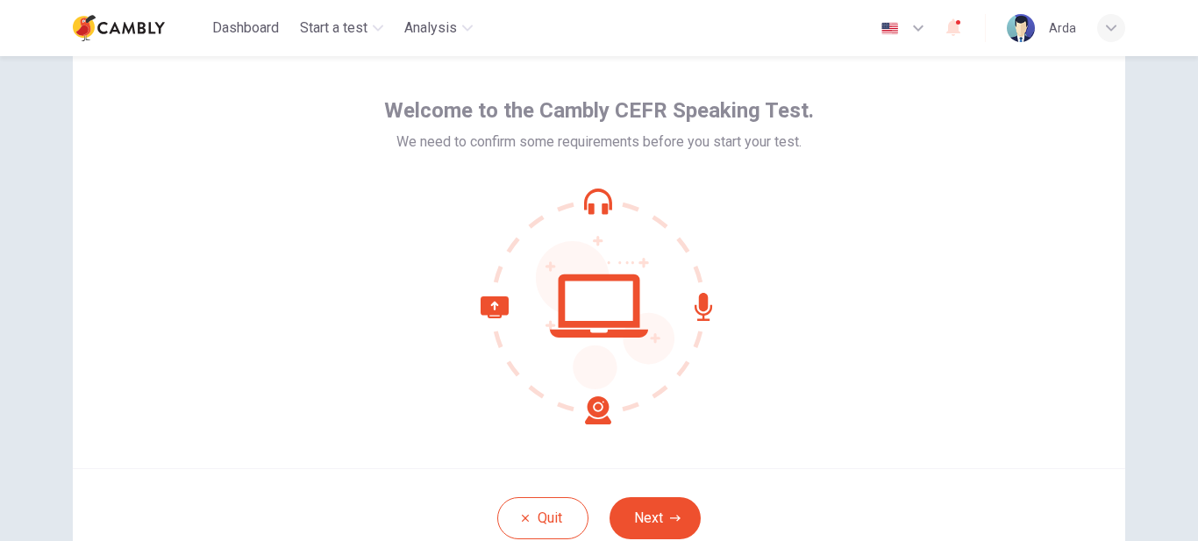
scroll to position [88, 0]
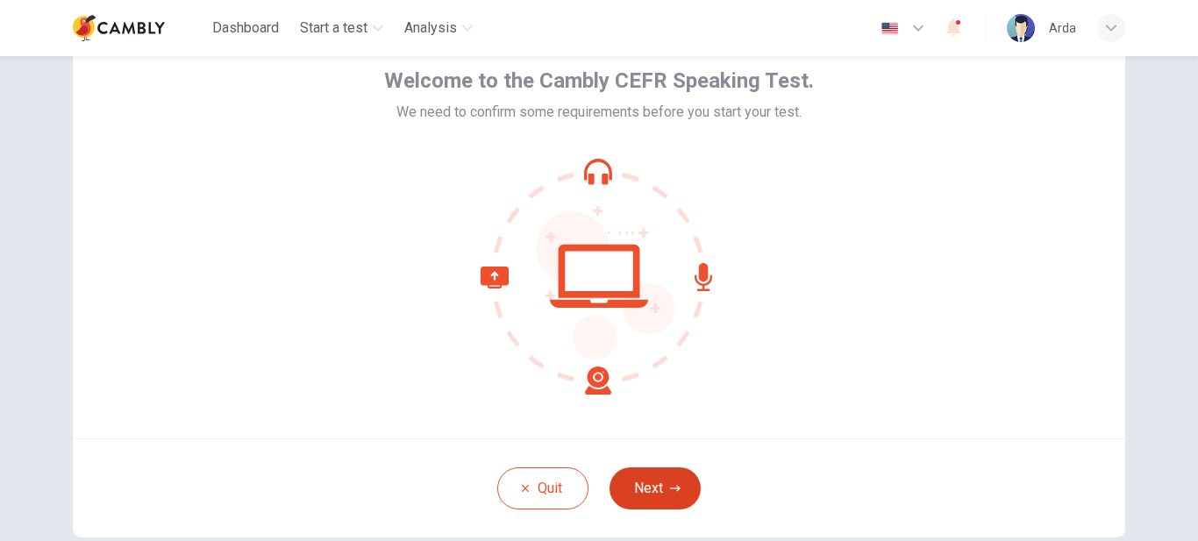
click at [662, 487] on button "Next" at bounding box center [654, 488] width 91 height 42
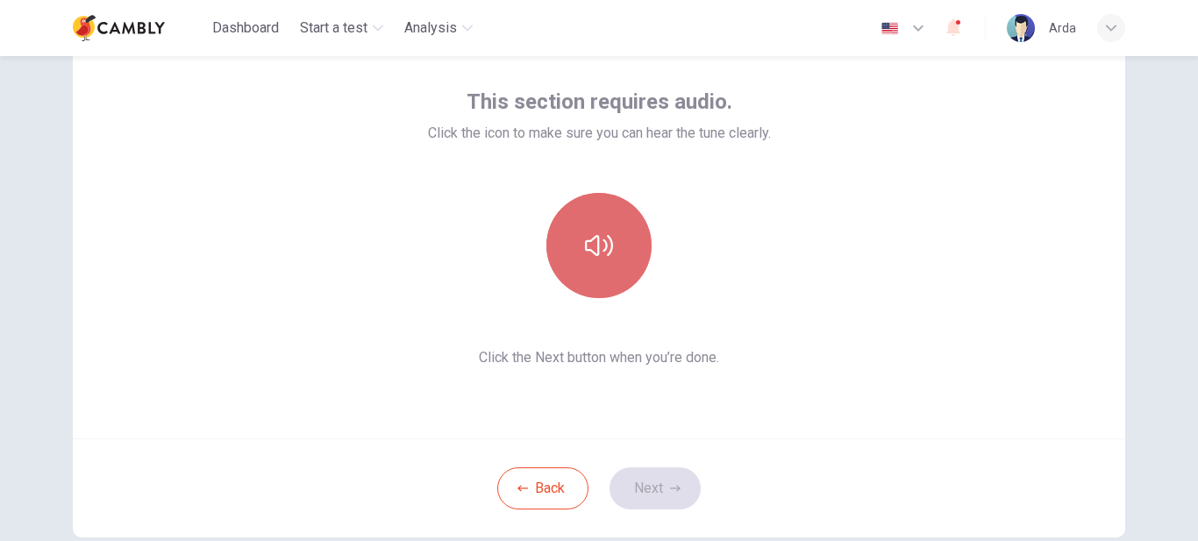
click at [598, 238] on icon "button" at bounding box center [599, 246] width 28 height 28
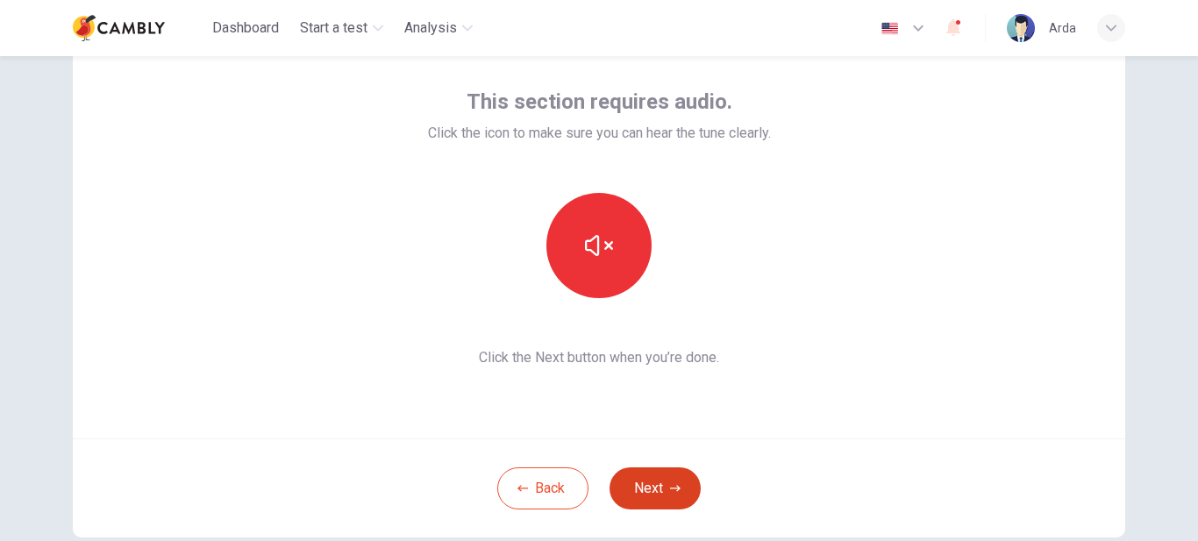
click at [656, 490] on button "Next" at bounding box center [654, 488] width 91 height 42
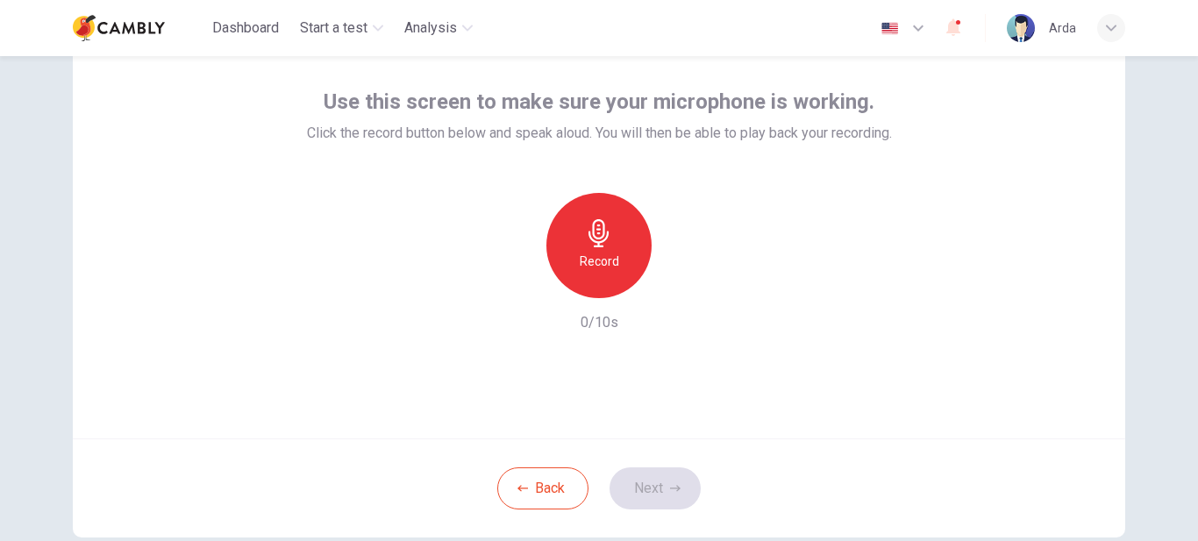
click at [595, 239] on icon "button" at bounding box center [598, 233] width 20 height 28
click at [677, 284] on icon "button" at bounding box center [681, 284] width 8 height 11
click at [657, 486] on button "Next" at bounding box center [654, 488] width 91 height 42
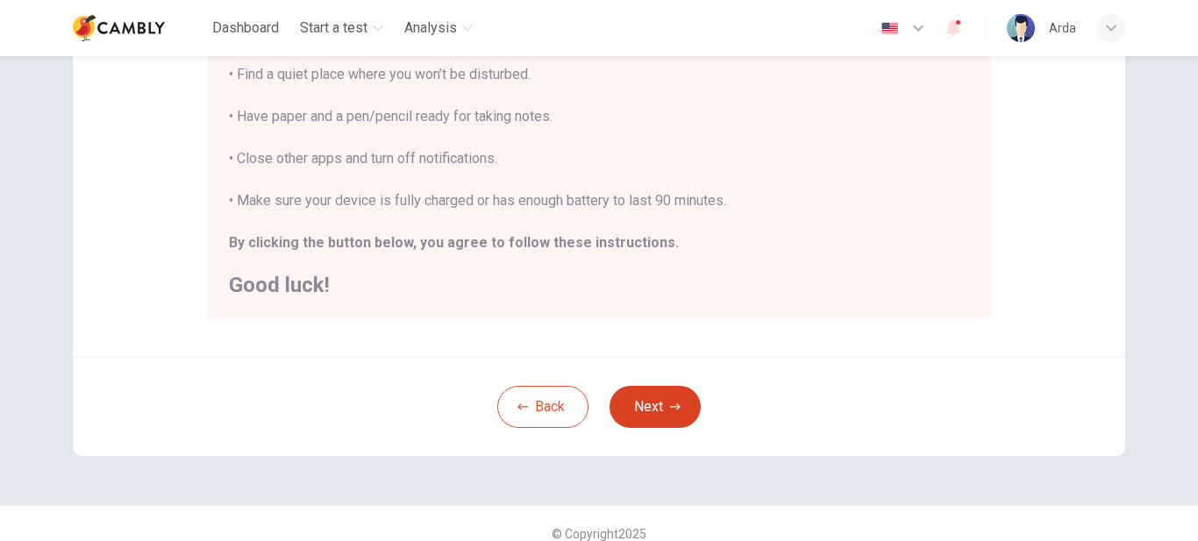
scroll to position [434, 0]
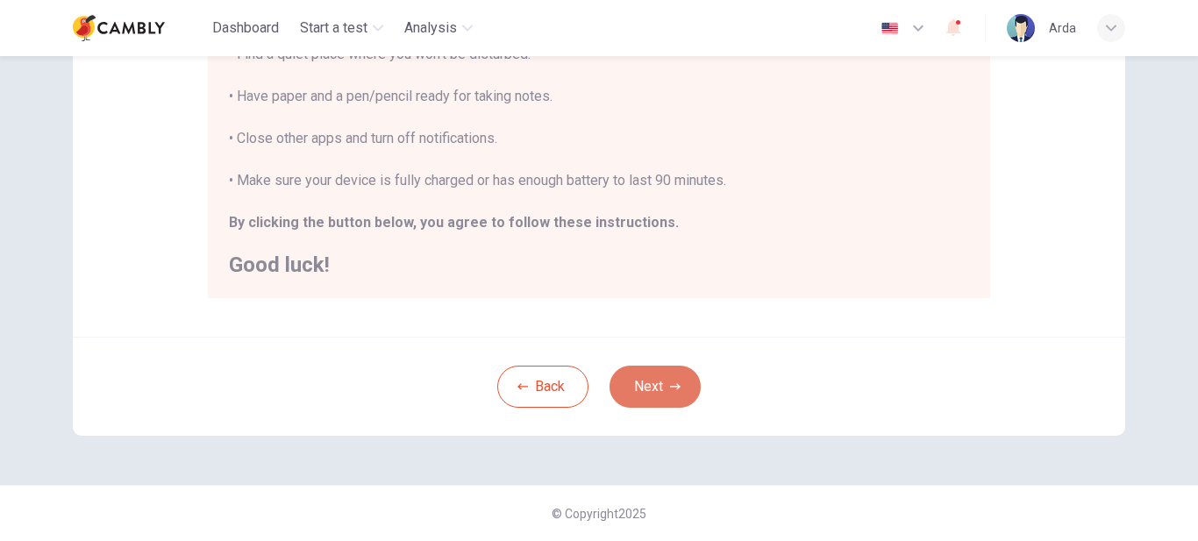
click at [654, 382] on button "Next" at bounding box center [654, 387] width 91 height 42
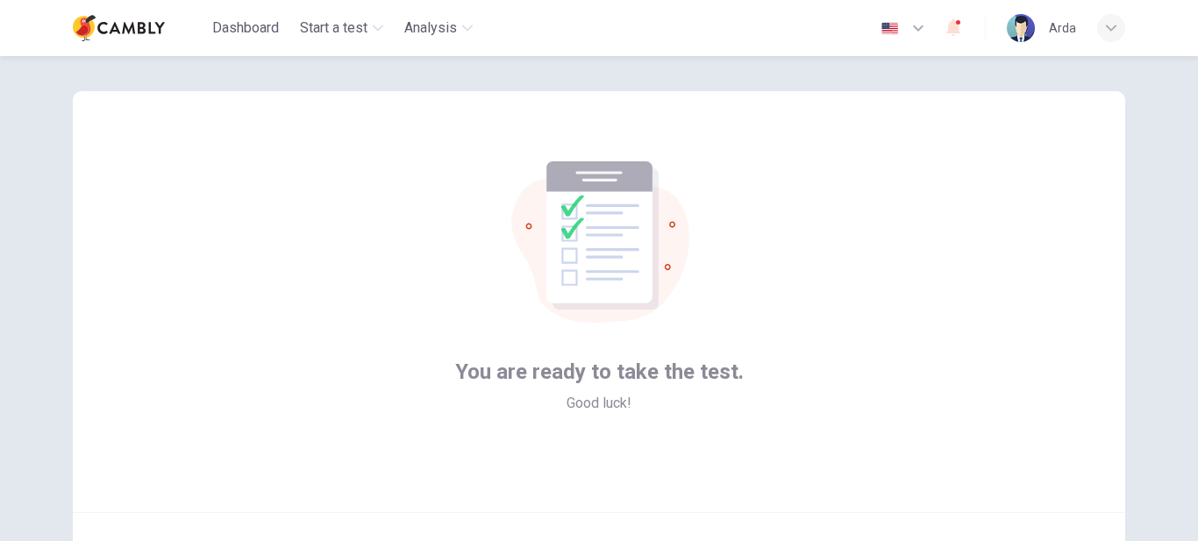
scroll to position [102, 0]
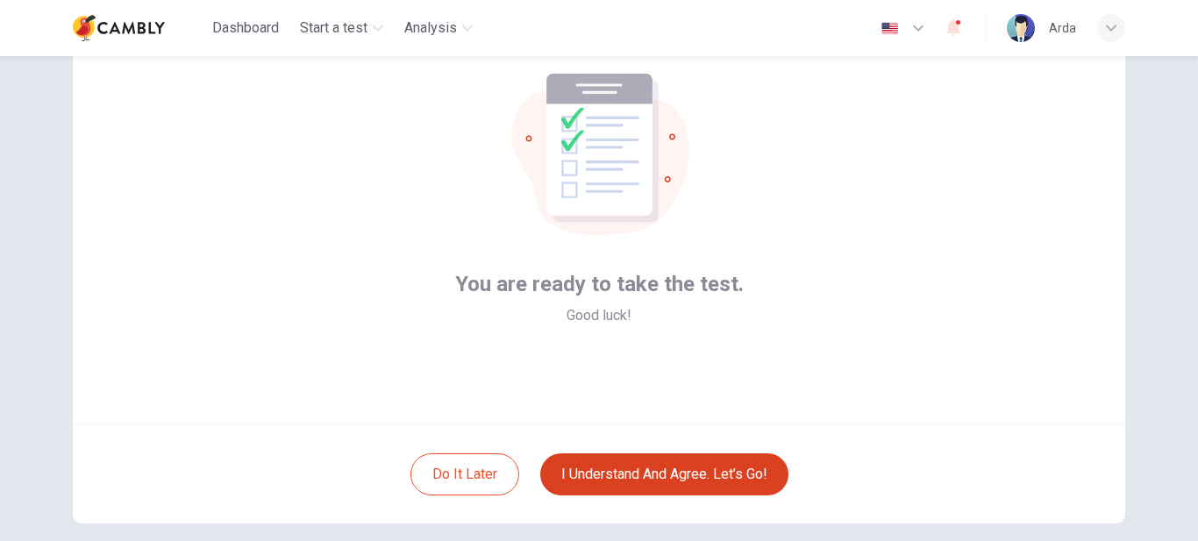
click at [686, 471] on button "I understand and agree. Let’s go!" at bounding box center [664, 474] width 248 height 42
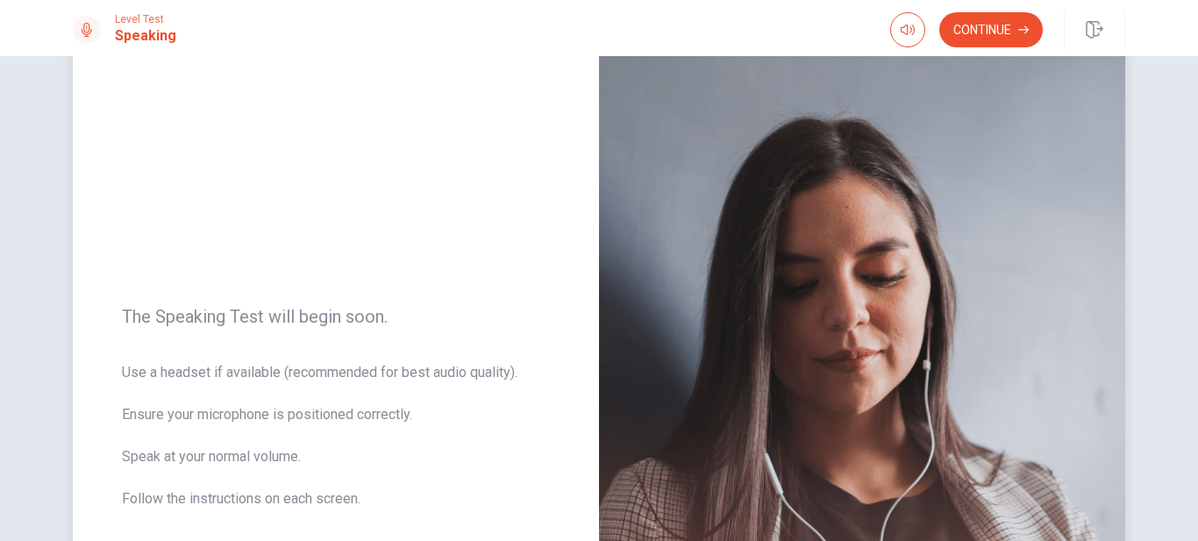
scroll to position [143, 0]
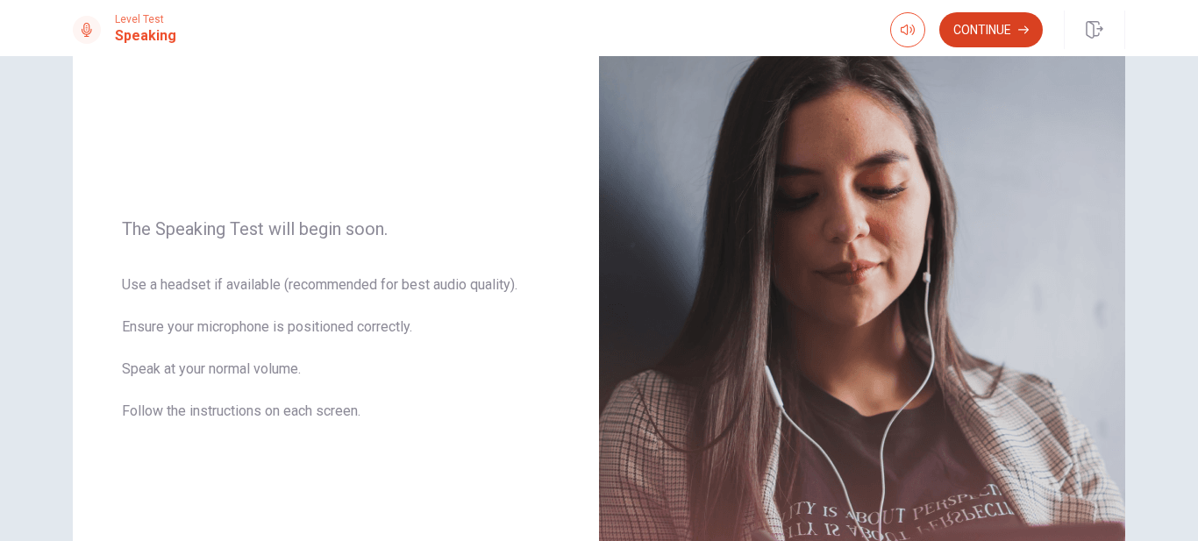
click at [990, 29] on button "Continue" at bounding box center [990, 29] width 103 height 35
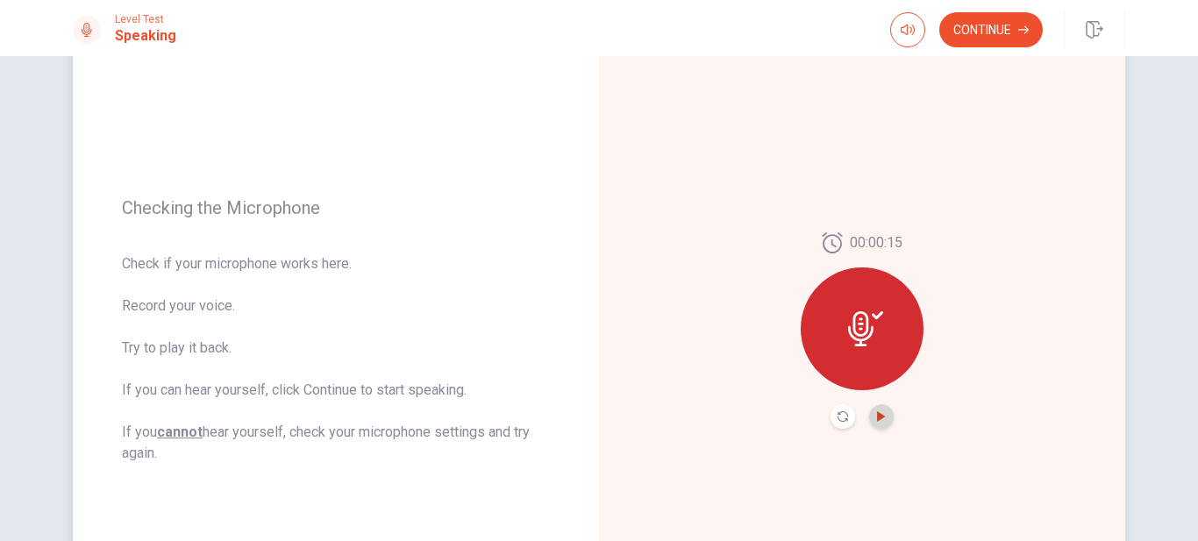
click at [880, 418] on icon "Play Audio" at bounding box center [881, 416] width 11 height 11
click at [1000, 32] on button "Continue" at bounding box center [990, 29] width 103 height 35
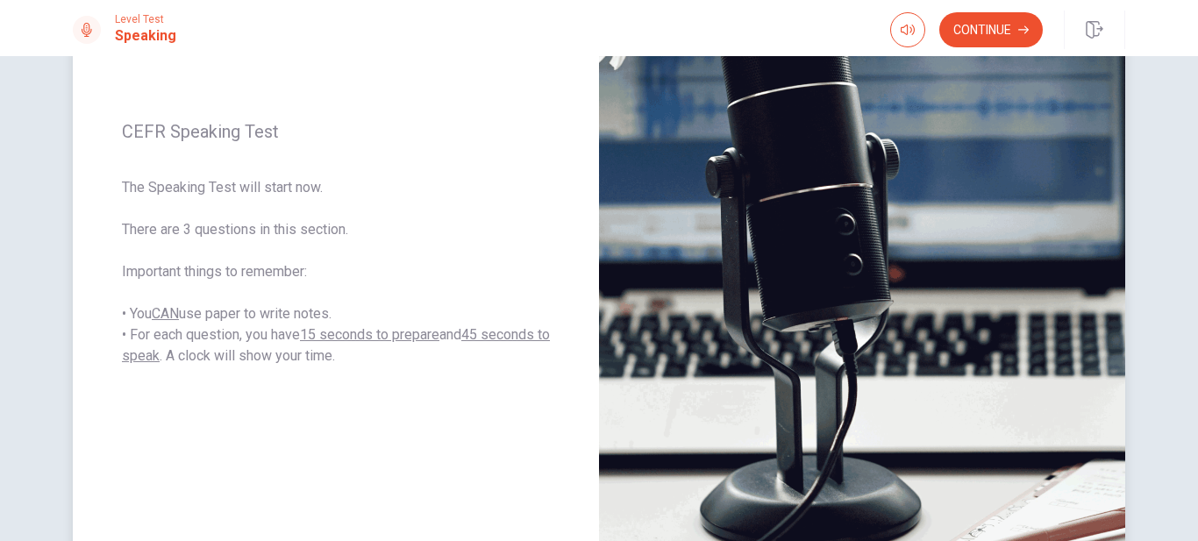
scroll to position [231, 0]
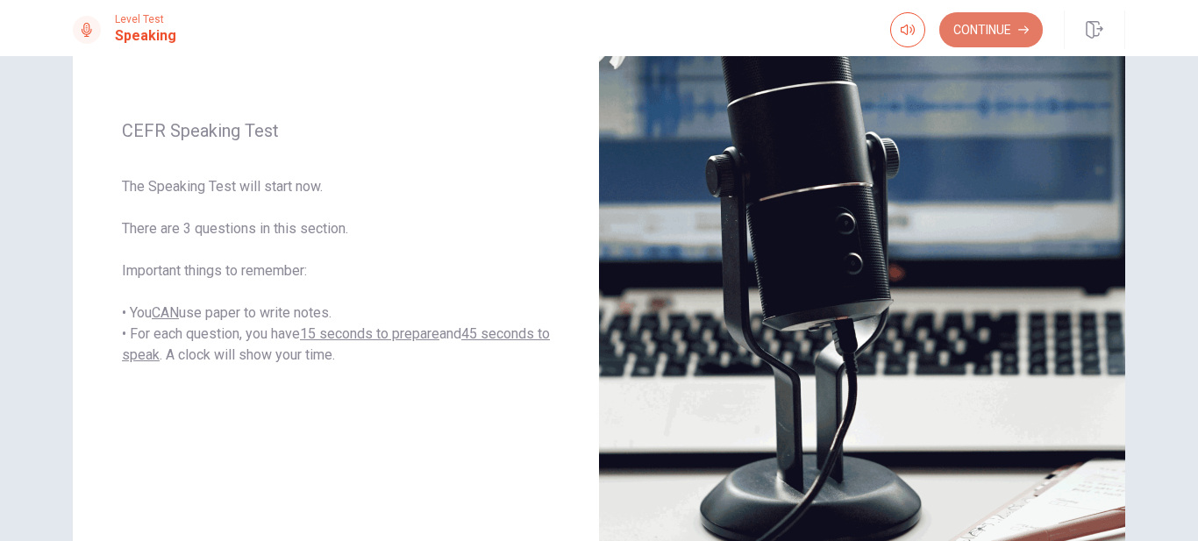
click at [1005, 25] on button "Continue" at bounding box center [990, 29] width 103 height 35
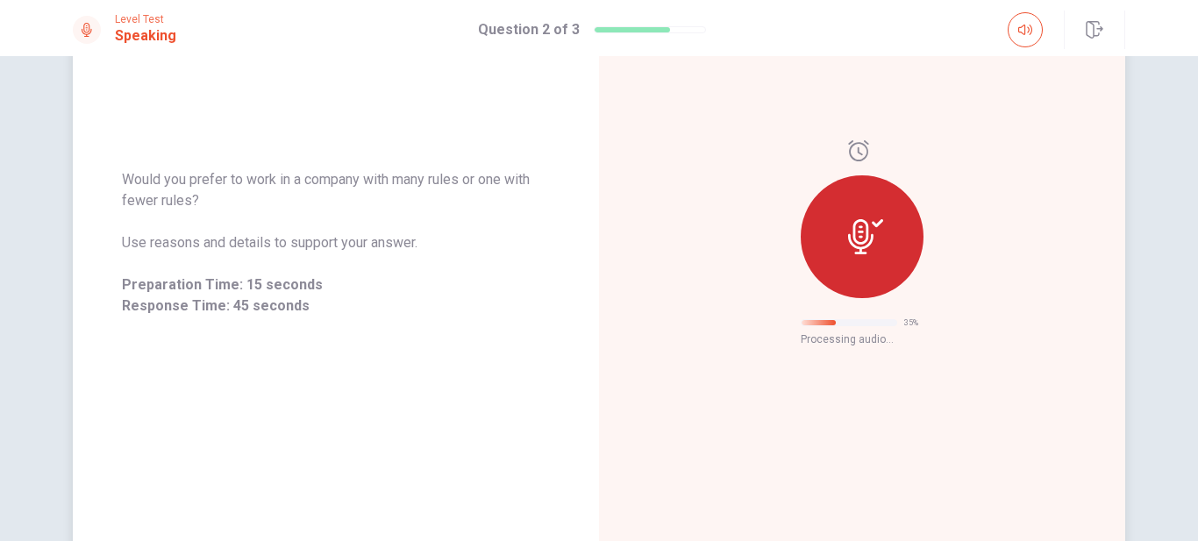
click at [848, 235] on icon at bounding box center [865, 236] width 35 height 35
click at [859, 335] on span "Retry" at bounding box center [869, 329] width 30 height 14
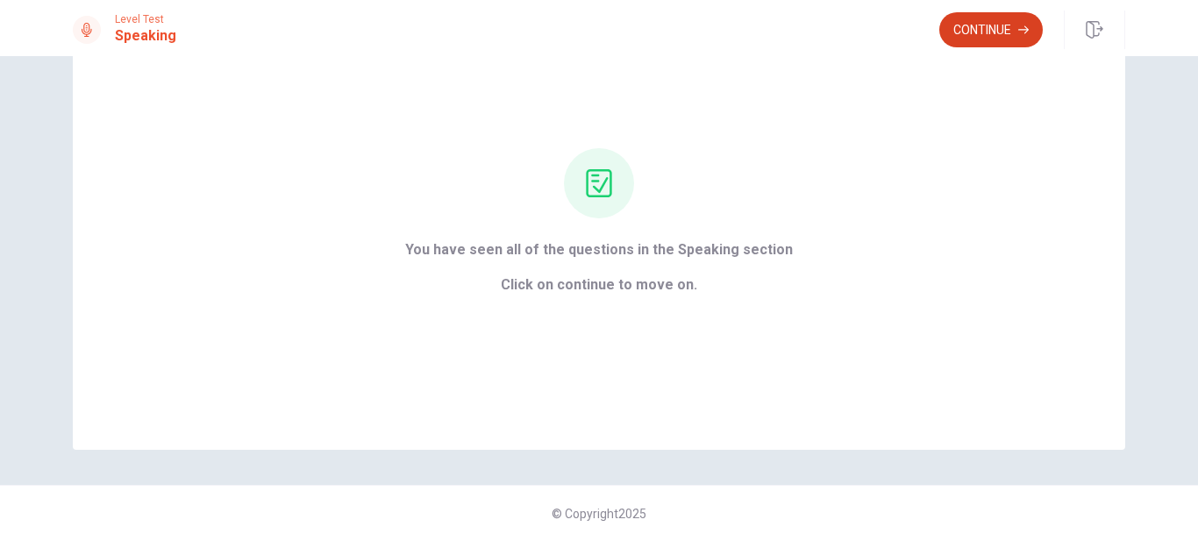
click at [1000, 26] on button "Continue" at bounding box center [990, 29] width 103 height 35
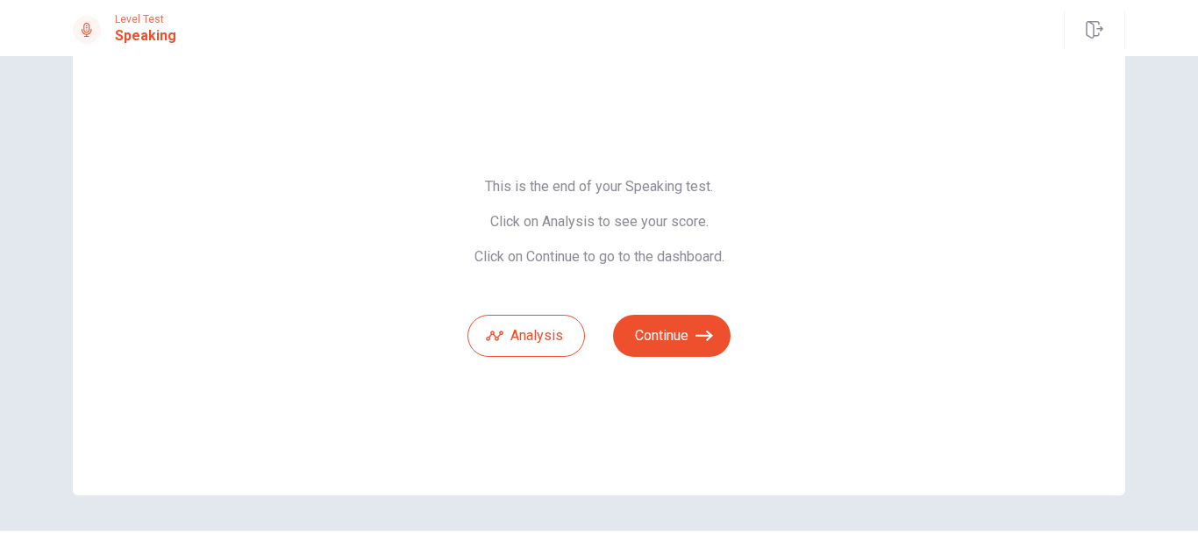
scroll to position [10, 0]
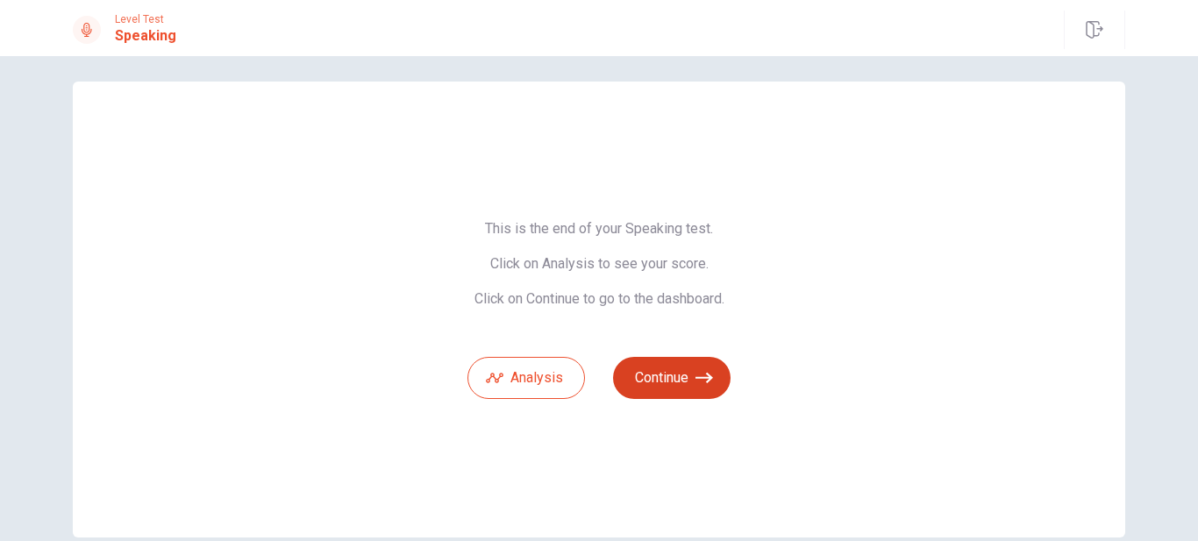
click at [688, 373] on button "Continue" at bounding box center [672, 378] width 118 height 42
